Goal: Task Accomplishment & Management: Use online tool/utility

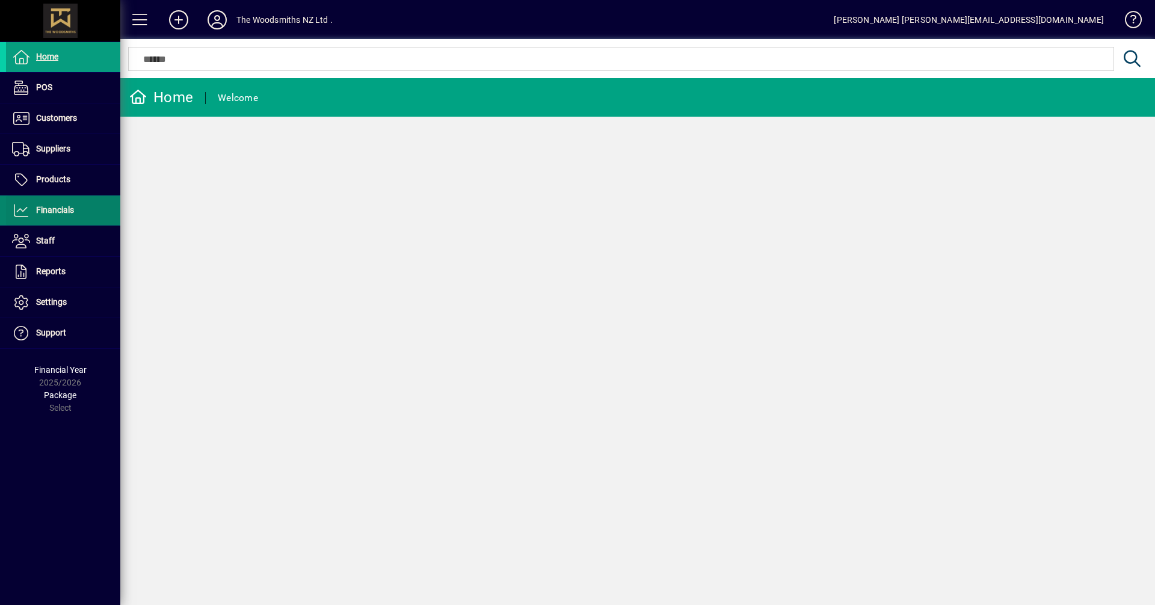
click at [47, 206] on span "Financials" at bounding box center [55, 210] width 38 height 10
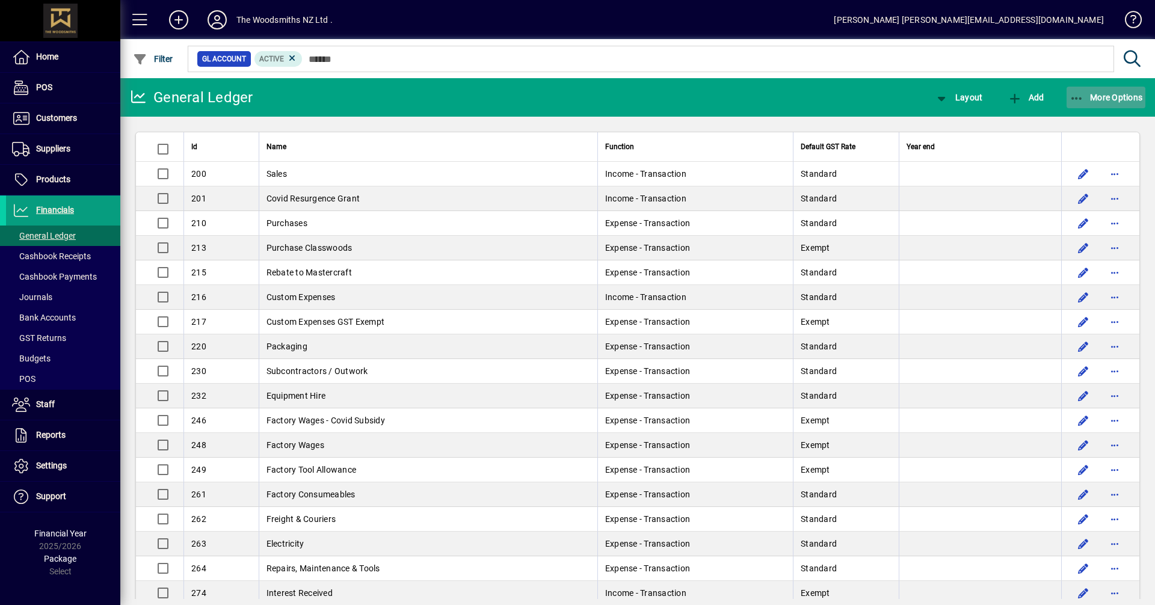
click at [1104, 89] on span "button" at bounding box center [1106, 97] width 79 height 29
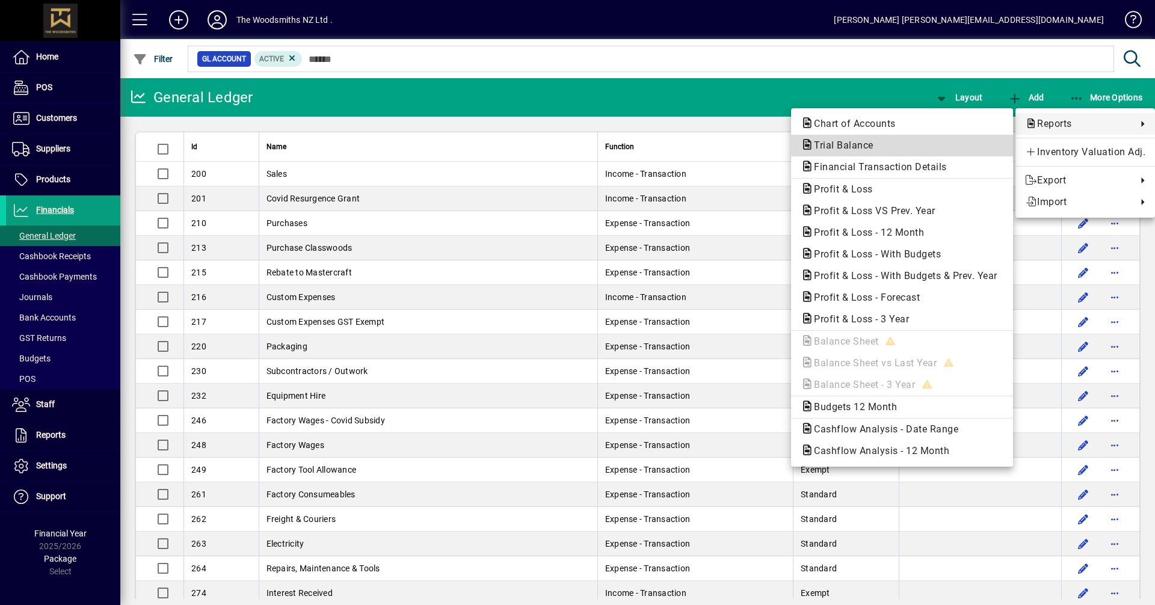
click at [844, 147] on span "Trial Balance" at bounding box center [840, 145] width 79 height 11
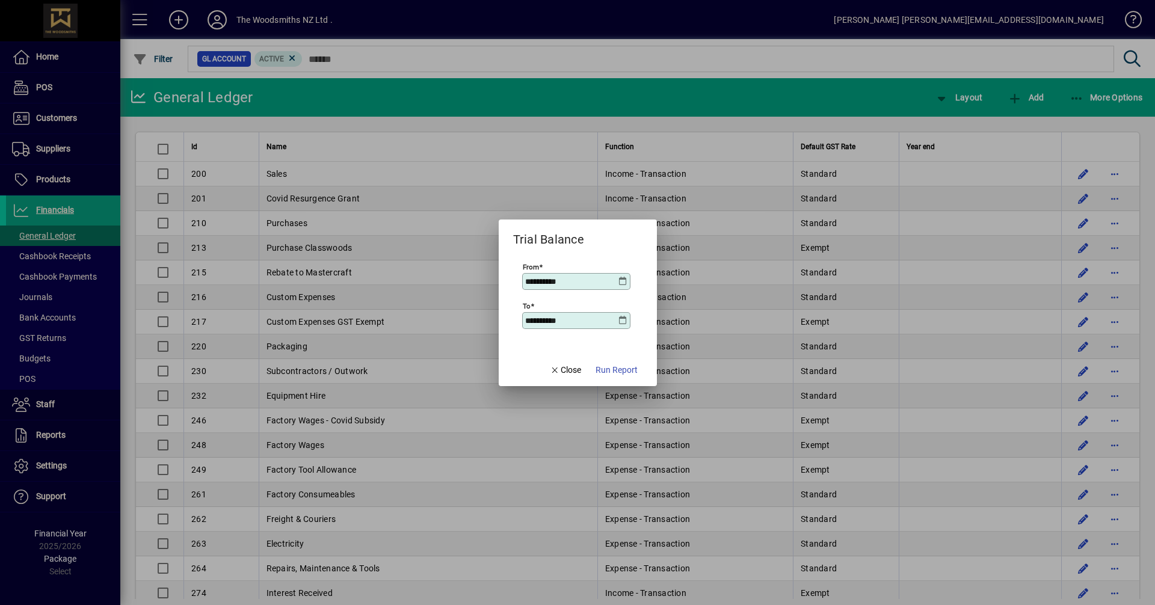
click at [625, 282] on icon at bounding box center [624, 282] width 10 height 10
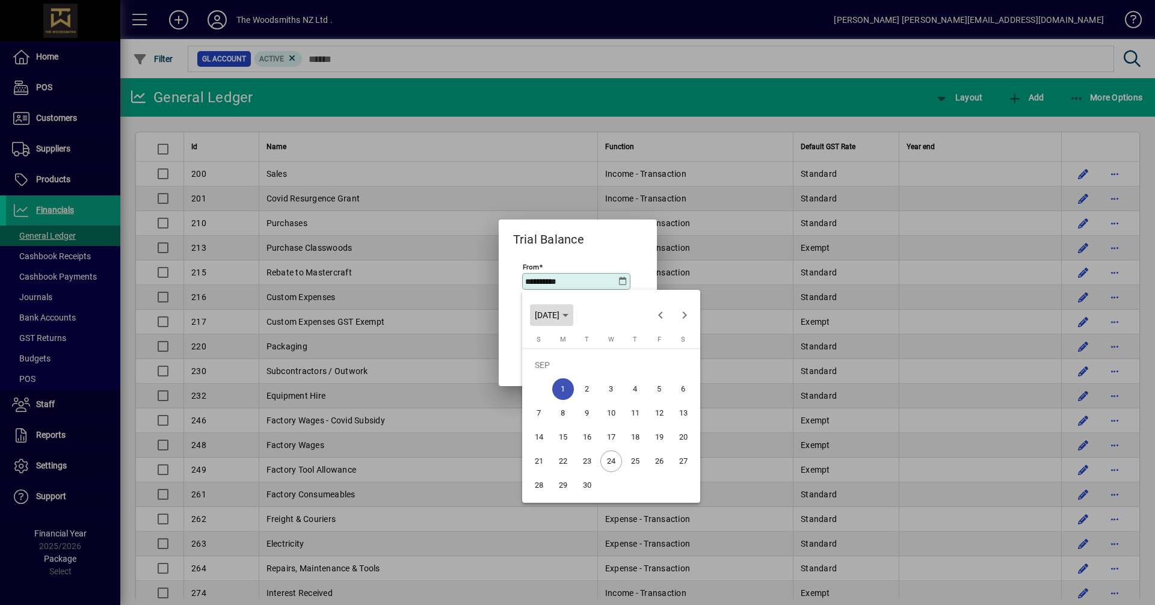
click at [569, 315] on polygon "Choose month and year" at bounding box center [566, 315] width 6 height 3
click at [597, 400] on span "2025" at bounding box center [590, 401] width 38 height 22
click at [679, 372] on span "APR" at bounding box center [674, 377] width 38 height 22
click at [590, 386] on span "1" at bounding box center [587, 389] width 22 height 22
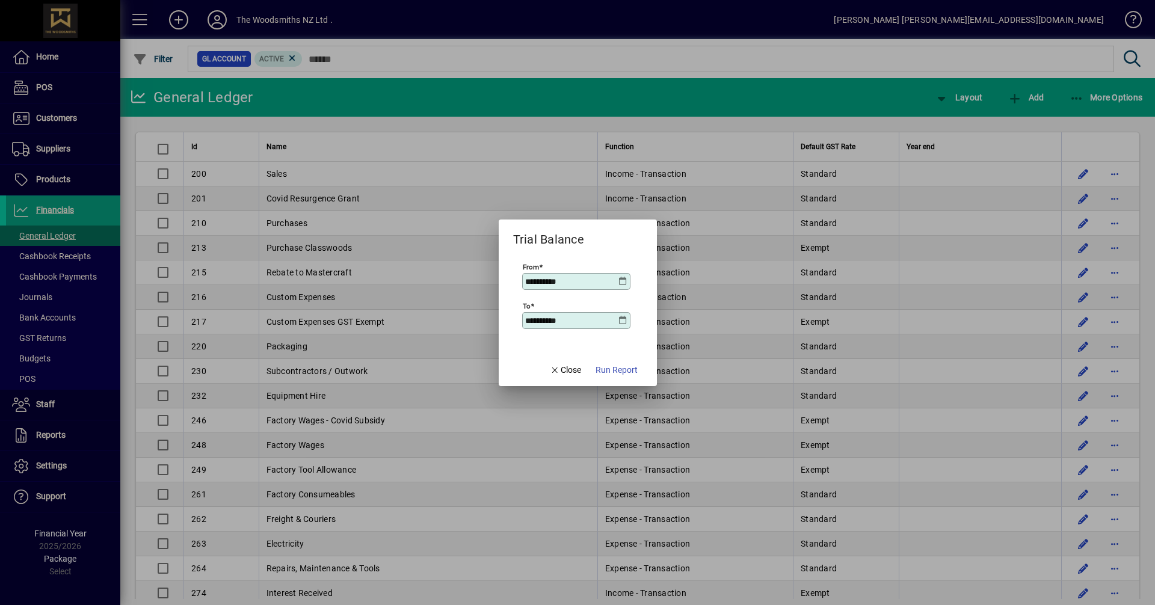
type input "**********"
click at [624, 322] on icon at bounding box center [624, 321] width 10 height 10
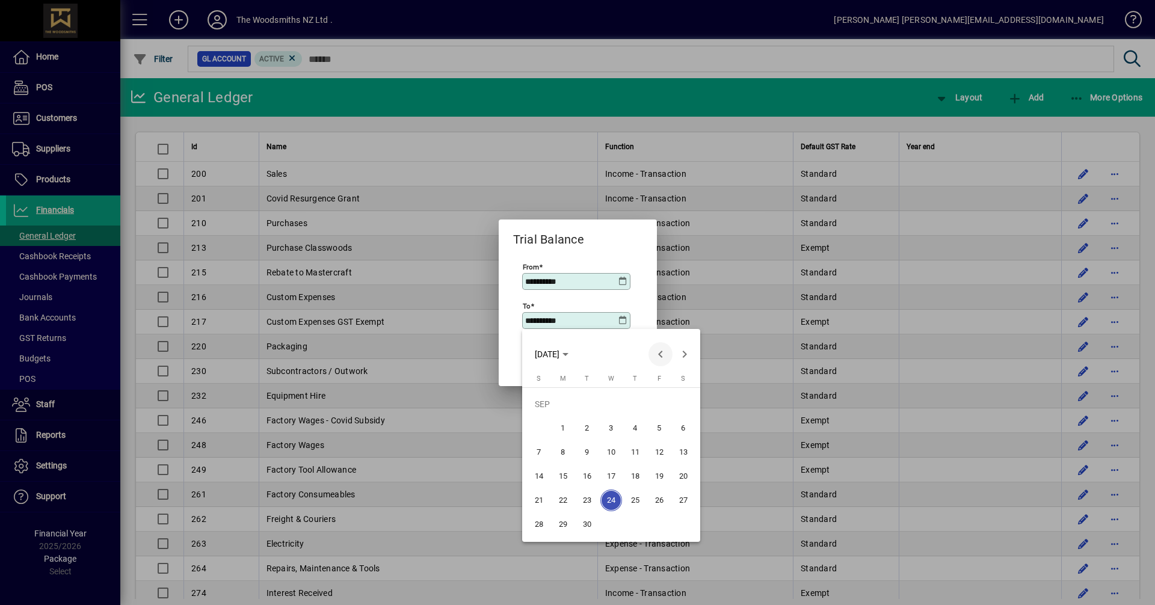
click at [660, 353] on span "Previous month" at bounding box center [661, 354] width 24 height 24
click at [540, 522] on span "31" at bounding box center [539, 525] width 22 height 22
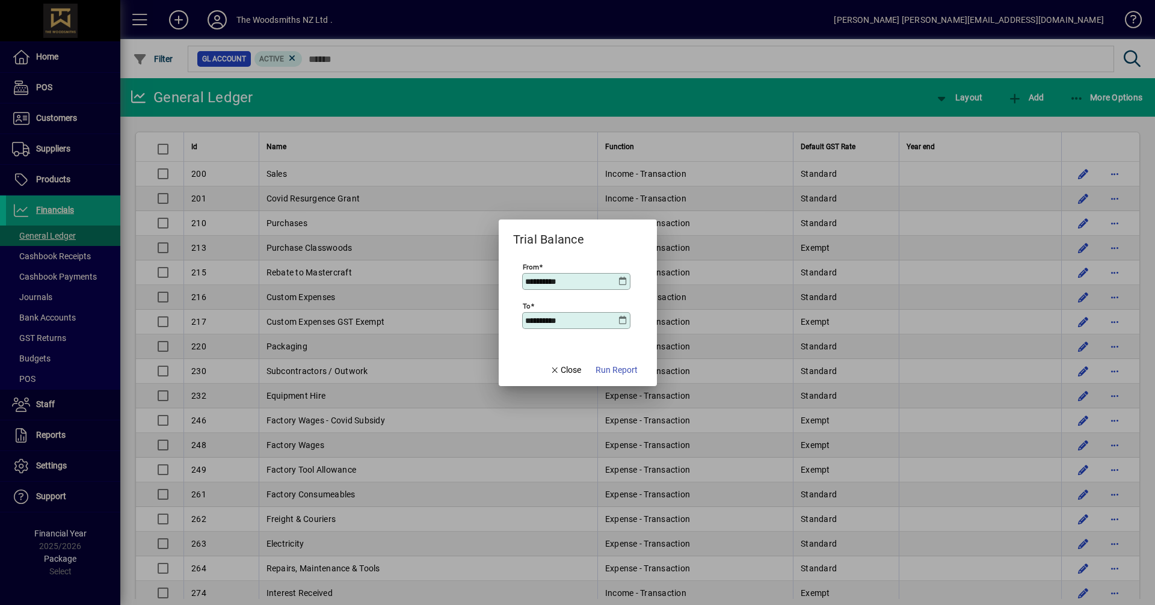
type input "**********"
click at [619, 368] on span "Run Report" at bounding box center [617, 370] width 42 height 13
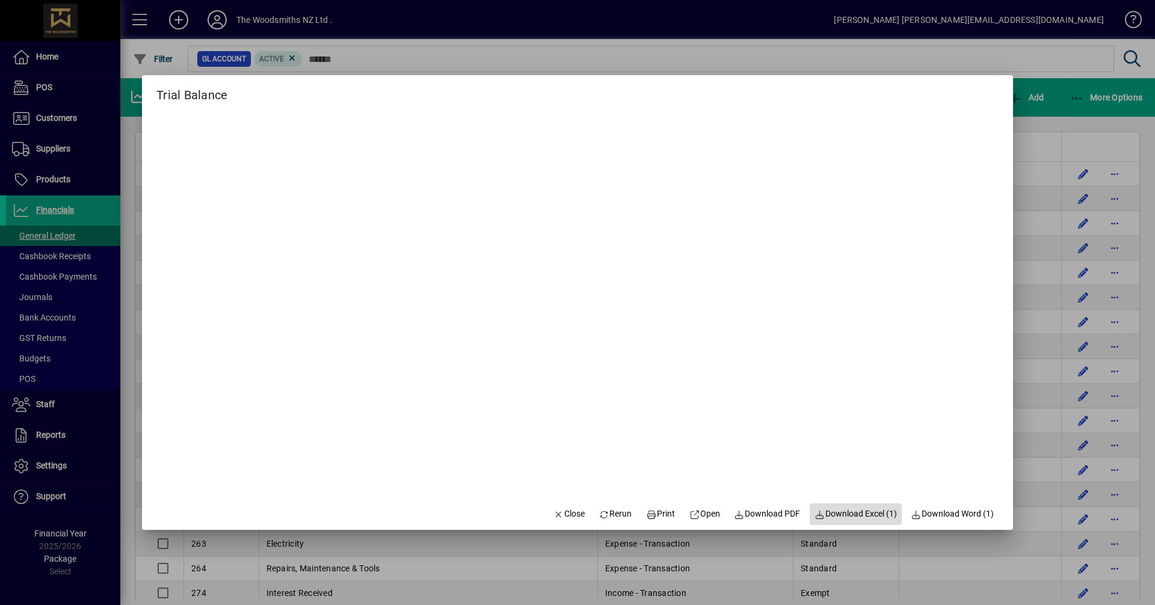
click at [839, 515] on span "Download Excel (1)" at bounding box center [856, 514] width 82 height 13
click at [558, 516] on span "Close" at bounding box center [569, 514] width 31 height 13
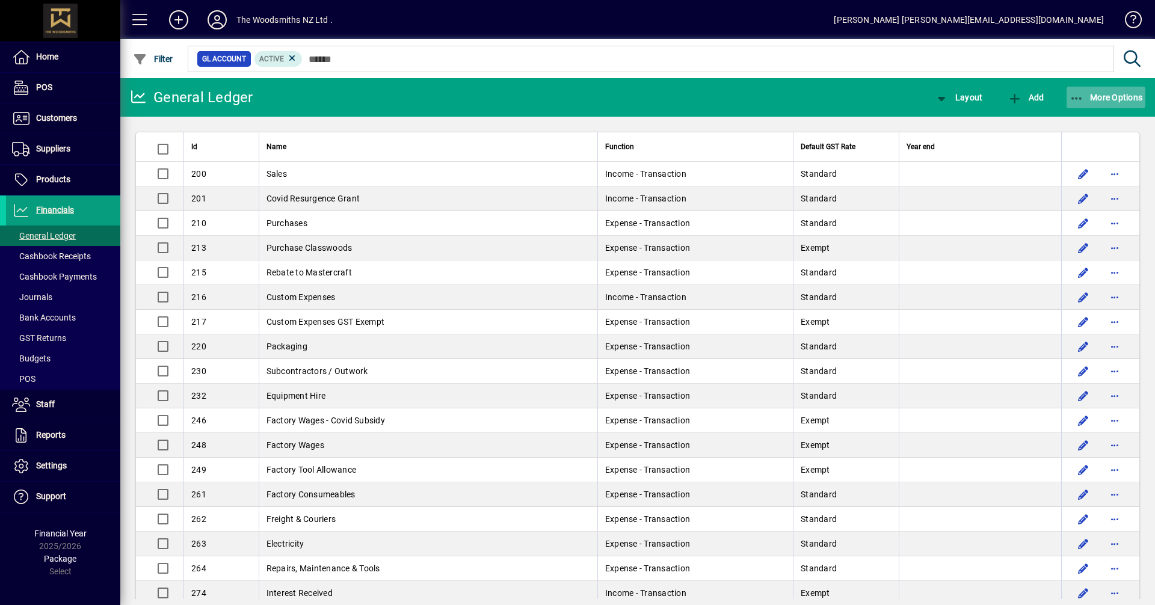
click at [1096, 95] on span "More Options" at bounding box center [1106, 98] width 73 height 10
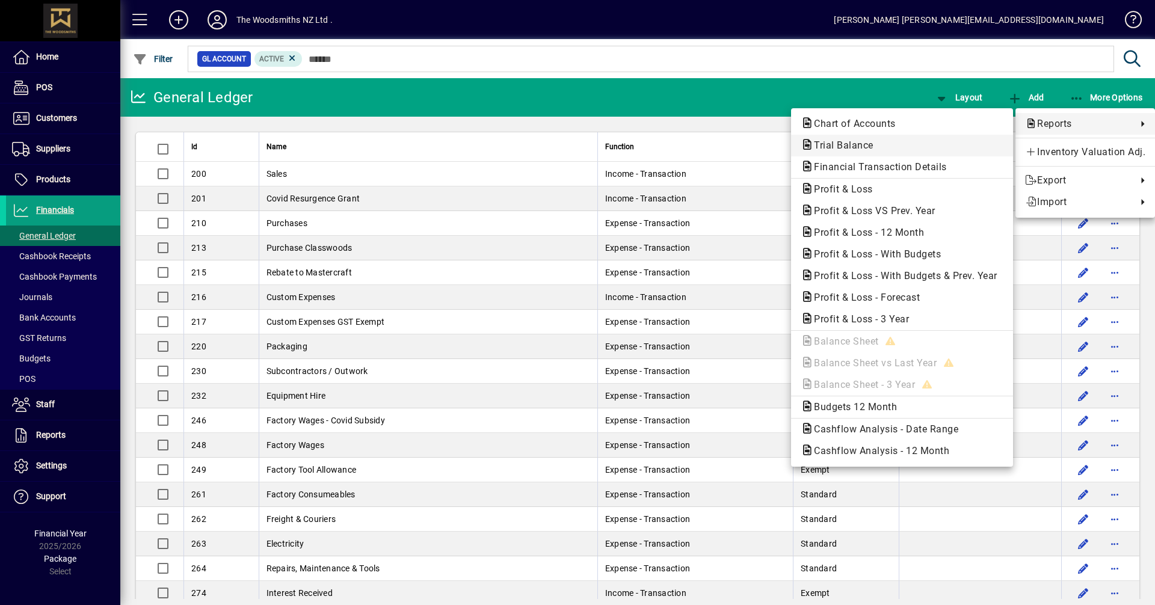
click at [833, 149] on span "Trial Balance" at bounding box center [840, 145] width 79 height 11
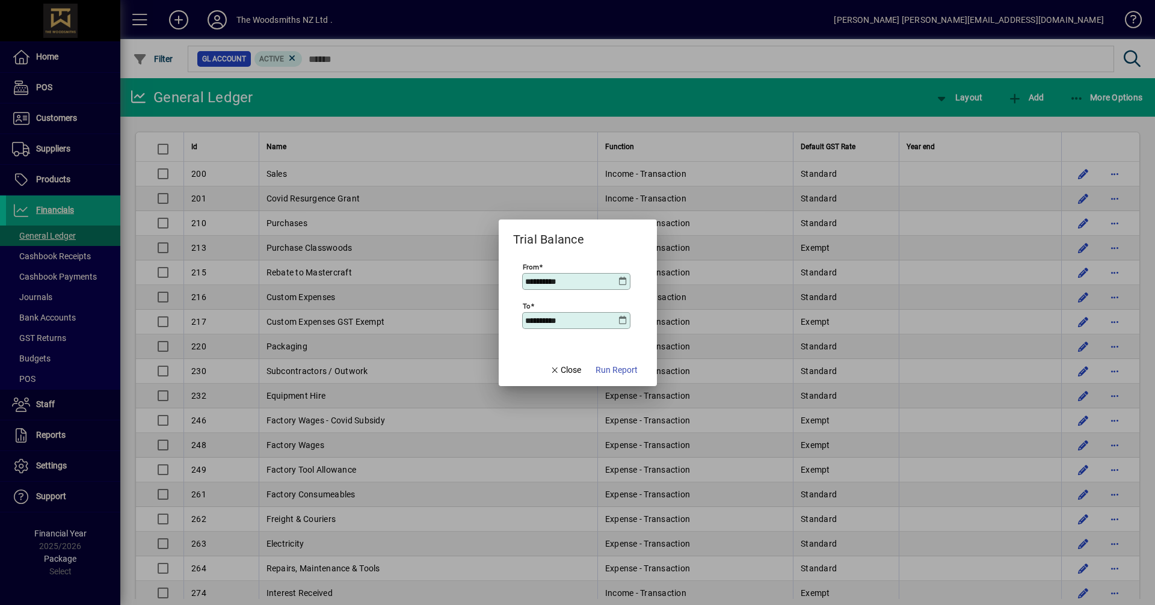
click at [622, 279] on icon at bounding box center [624, 282] width 10 height 10
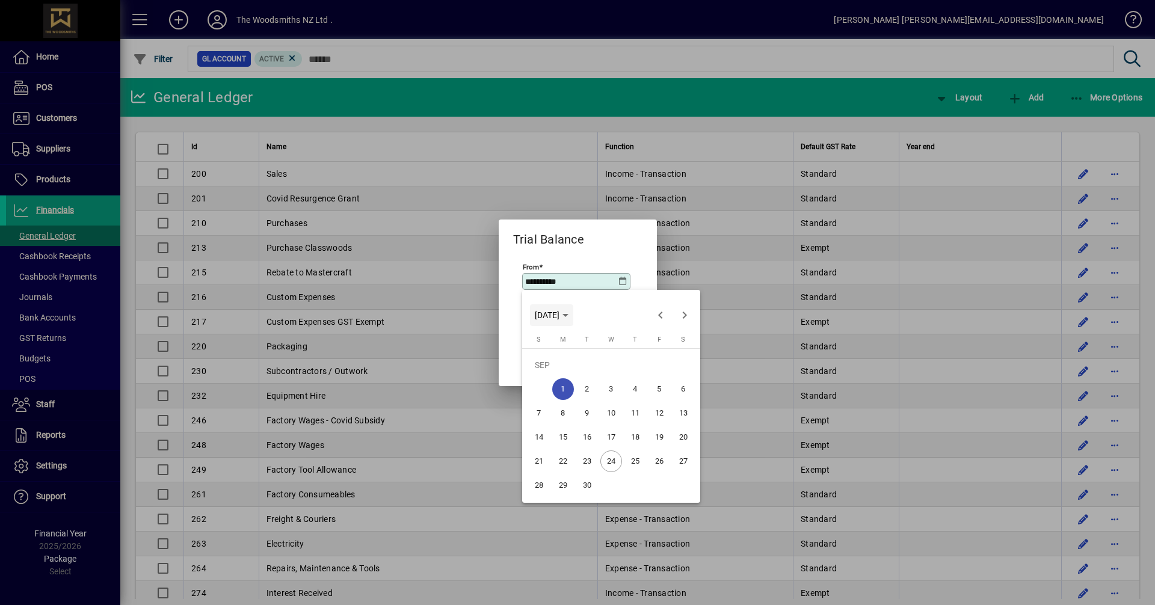
click at [560, 315] on span "[DATE]" at bounding box center [547, 315] width 25 height 10
click at [592, 400] on span "2025" at bounding box center [590, 401] width 38 height 22
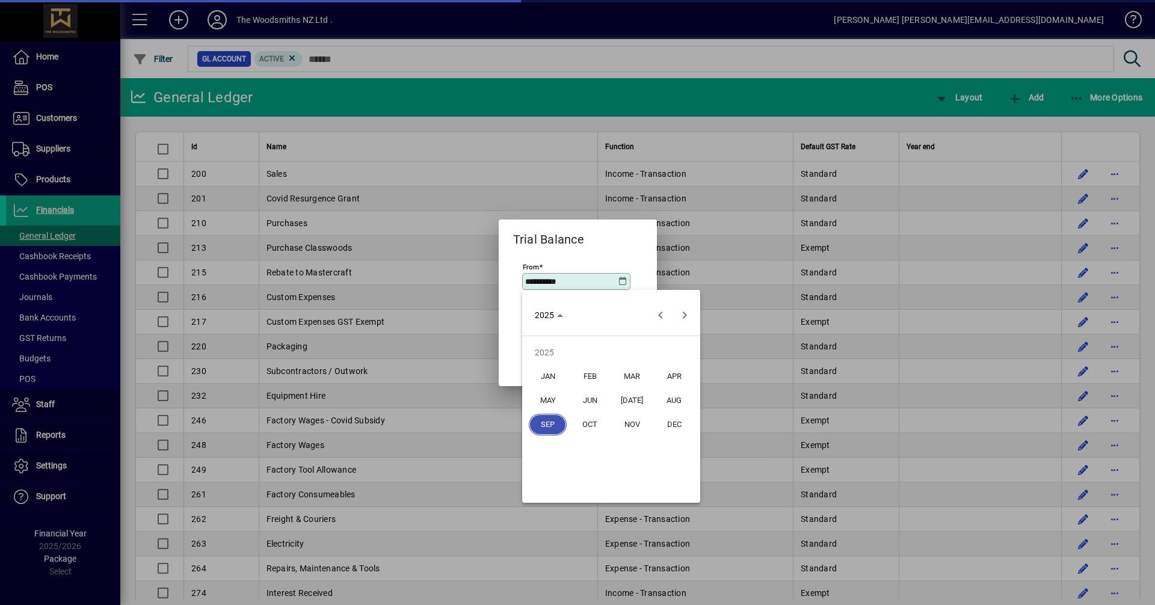
click at [678, 397] on span "AUG" at bounding box center [674, 401] width 38 height 22
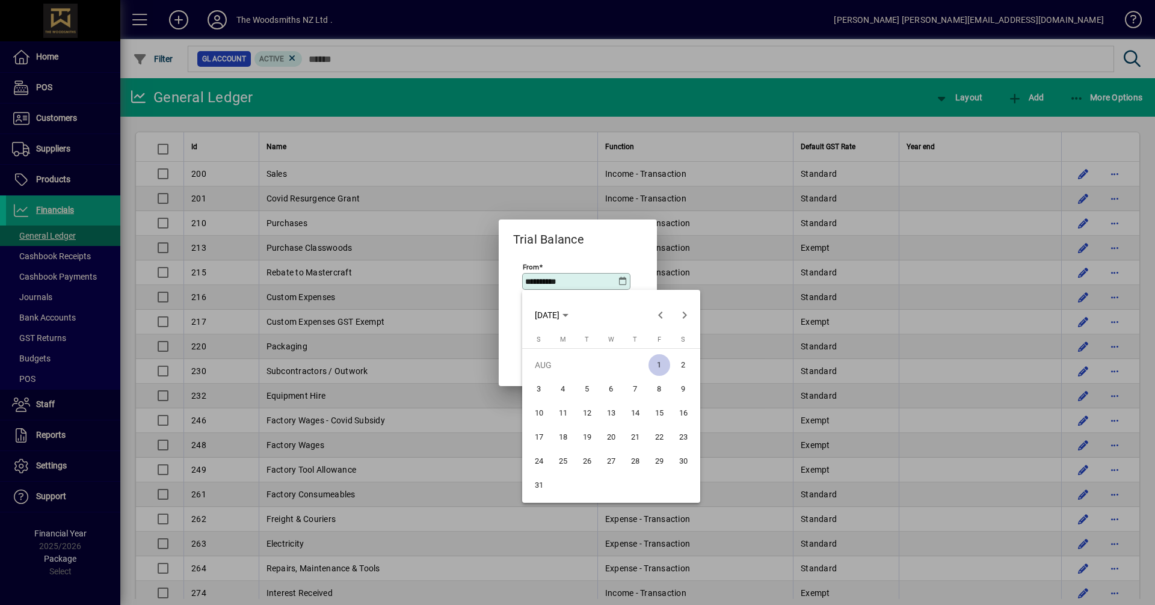
click at [662, 363] on span "1" at bounding box center [660, 365] width 22 height 22
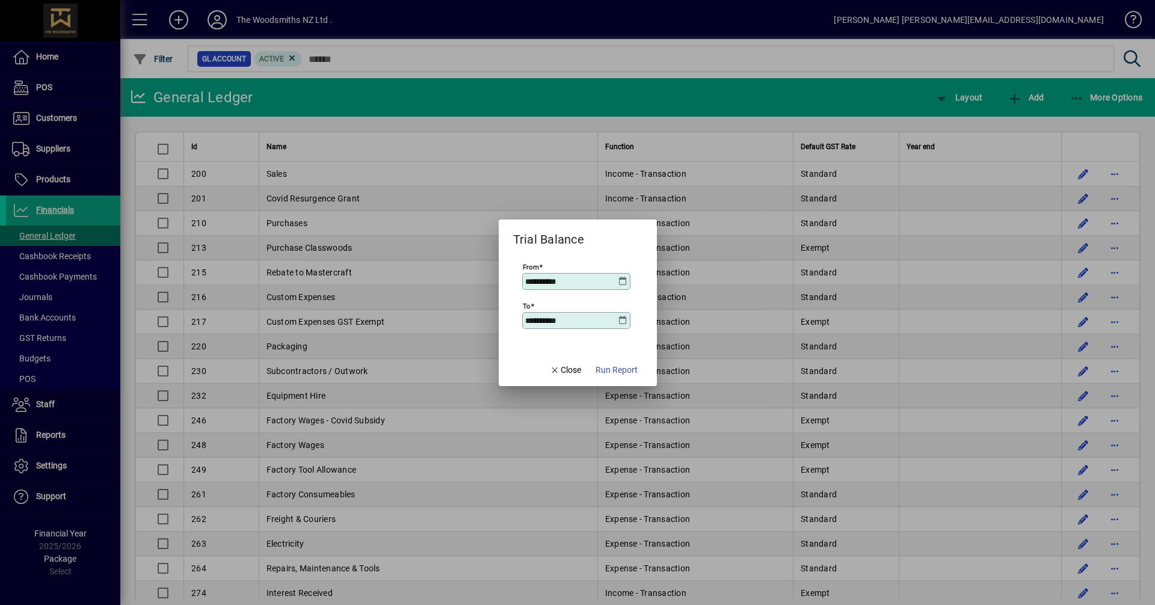
type input "**********"
click at [626, 323] on icon at bounding box center [624, 321] width 10 height 10
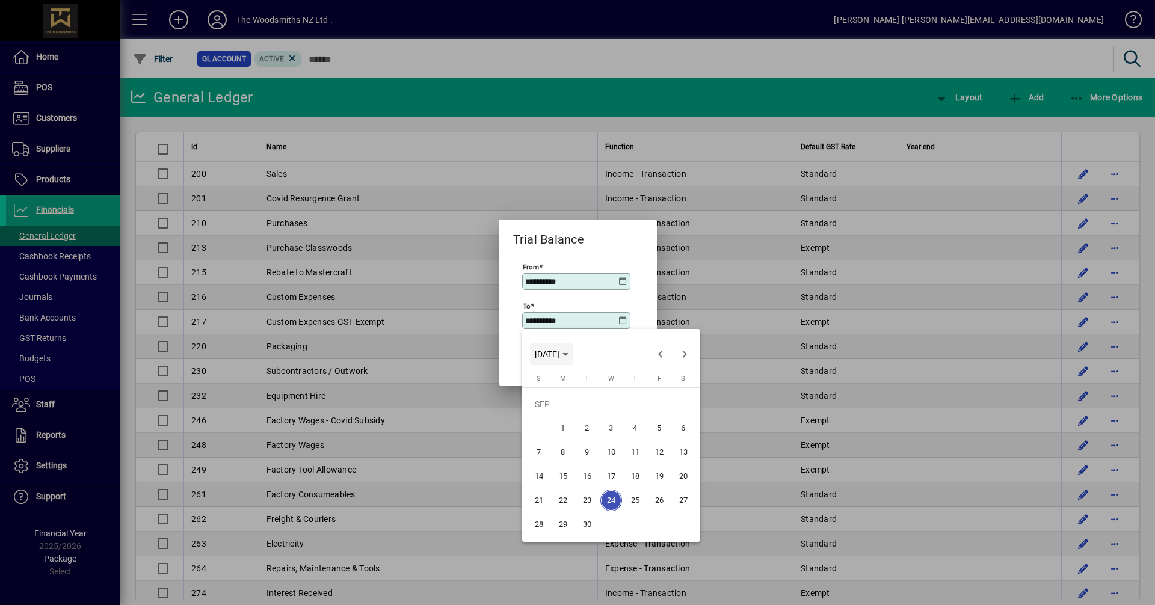
click at [569, 356] on span "[DATE]" at bounding box center [552, 355] width 34 height 10
click at [582, 439] on span "2025" at bounding box center [590, 440] width 38 height 22
click at [676, 436] on span "AUG" at bounding box center [674, 440] width 38 height 22
click at [540, 528] on span "31" at bounding box center [539, 525] width 22 height 22
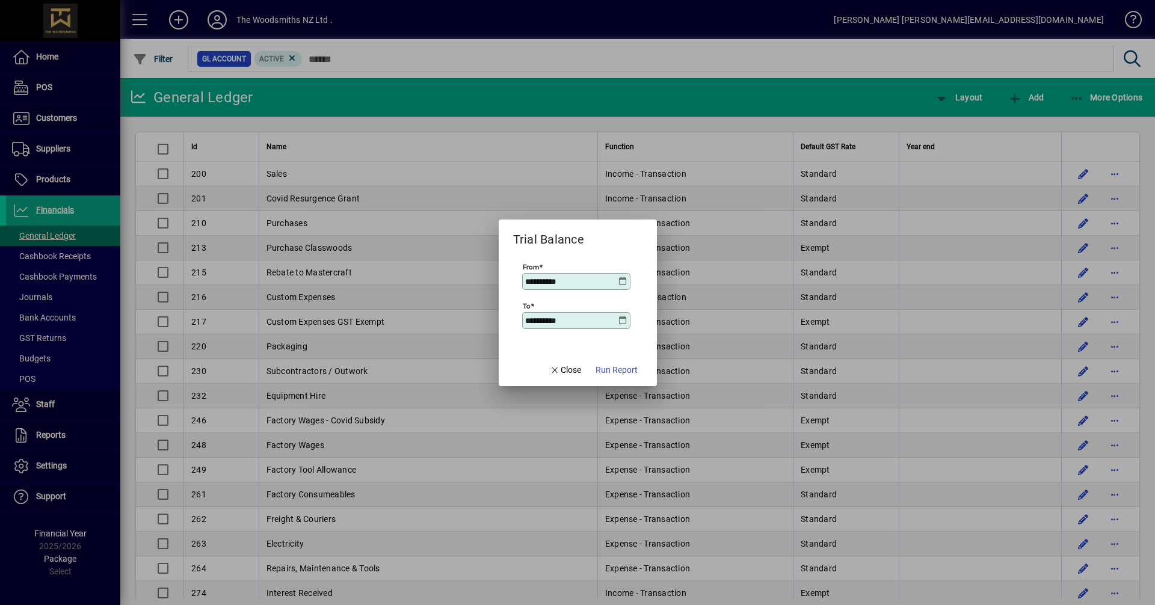
type input "**********"
click at [620, 373] on span "Run Report" at bounding box center [617, 370] width 42 height 13
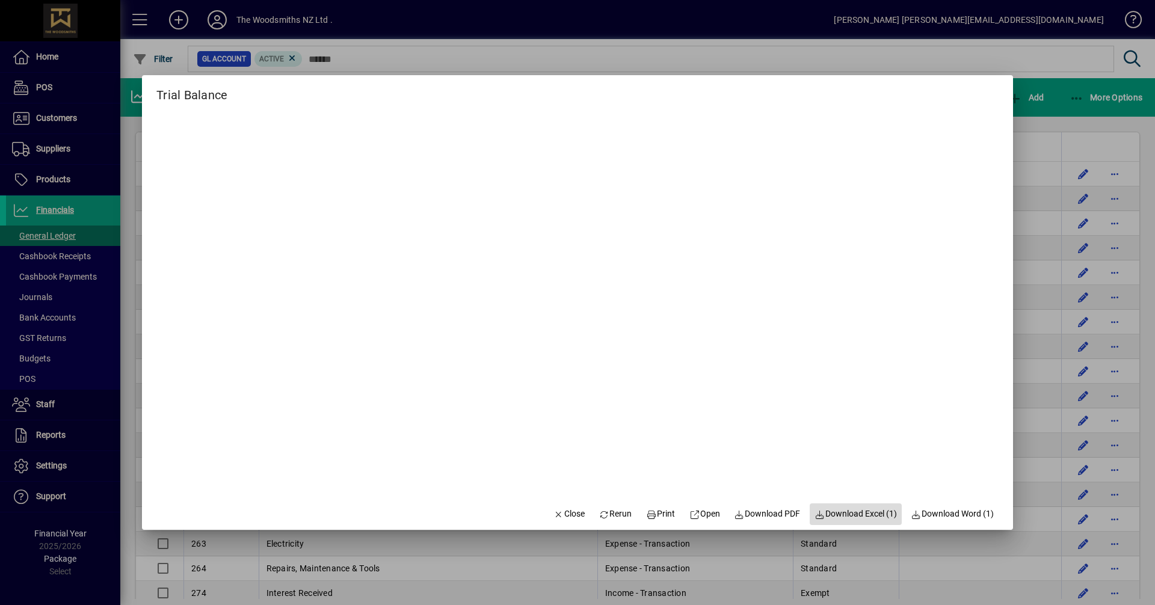
click at [836, 511] on span "Download Excel (1)" at bounding box center [856, 514] width 82 height 13
